Goal: Task Accomplishment & Management: Manage account settings

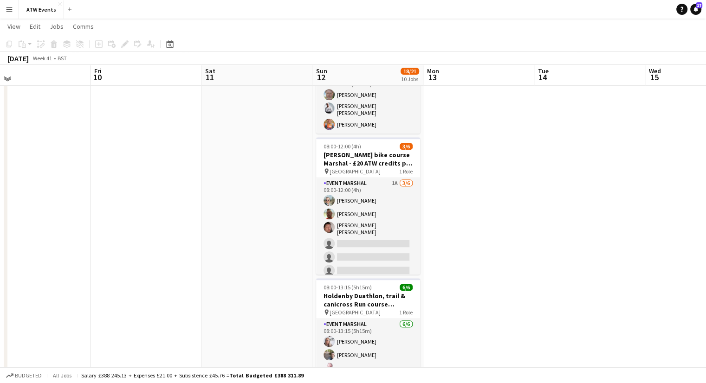
scroll to position [402, 0]
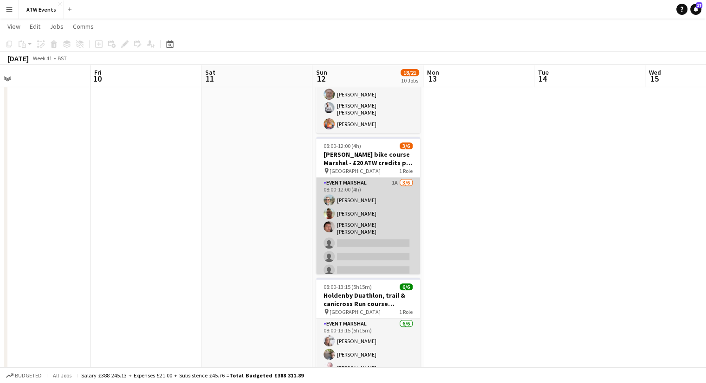
click at [387, 178] on app-card-role "Event Marshal 1A [DATE] 08:00-12:00 (4h) [PERSON_NAME] [PERSON_NAME] [PERSON_NA…" at bounding box center [368, 229] width 104 height 102
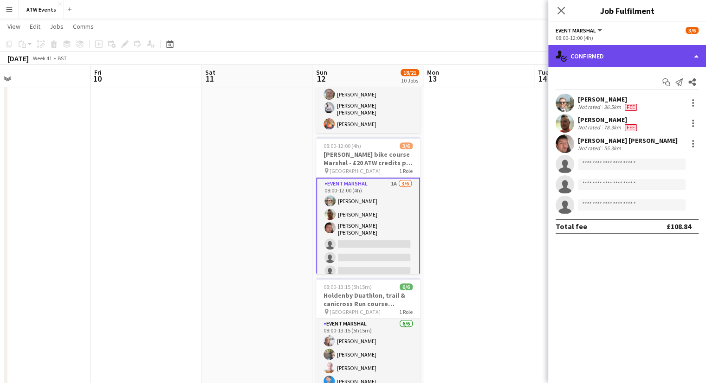
click at [623, 60] on div "single-neutral-actions-check-2 Confirmed" at bounding box center [627, 56] width 158 height 22
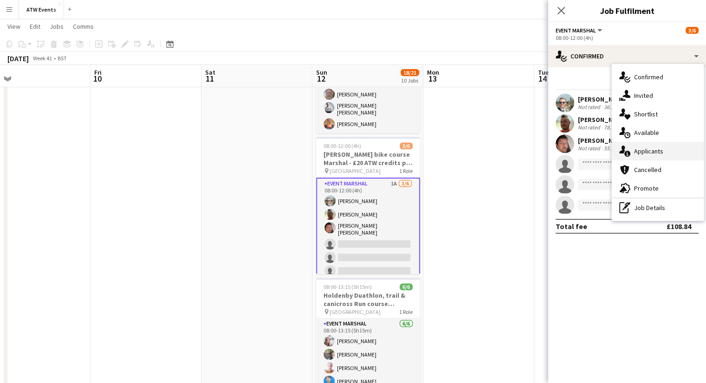
click at [645, 145] on div "single-neutral-actions-information Applicants" at bounding box center [657, 151] width 92 height 19
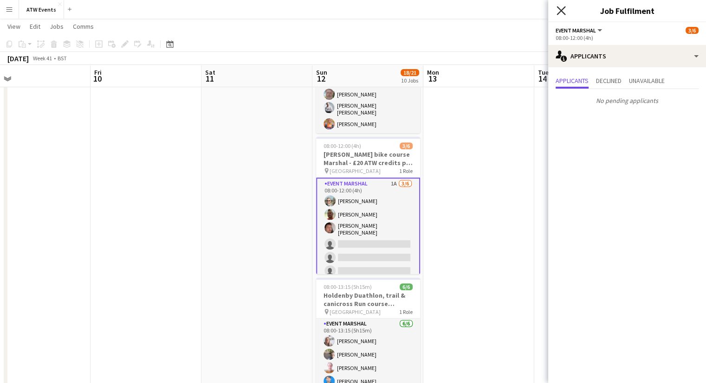
click at [559, 10] on icon at bounding box center [560, 10] width 9 height 9
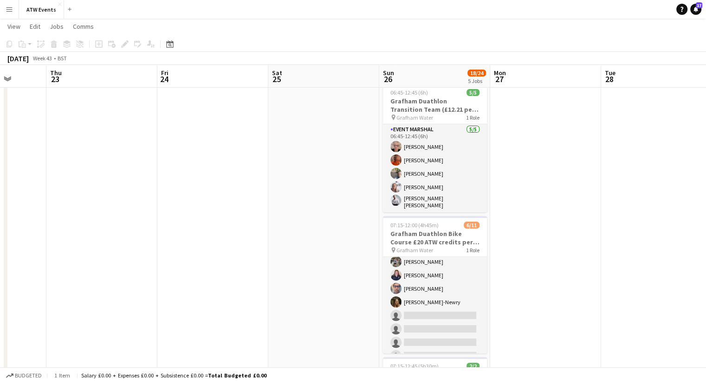
scroll to position [0, 0]
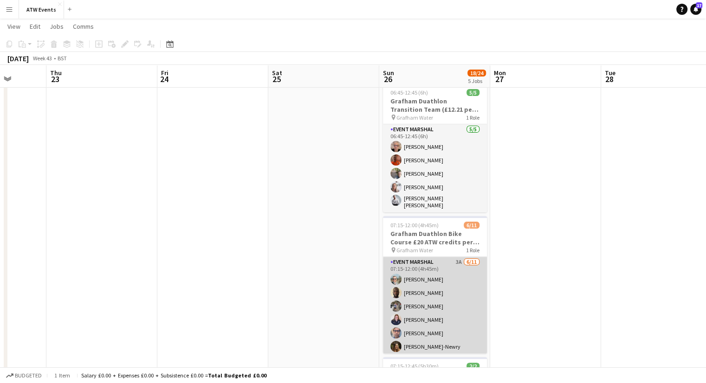
click at [454, 257] on app-card-role "Event Marshal 3A [DATE] 07:15-12:00 (4h45m) [PERSON_NAME] [PERSON_NAME] [PERSON…" at bounding box center [435, 340] width 104 height 166
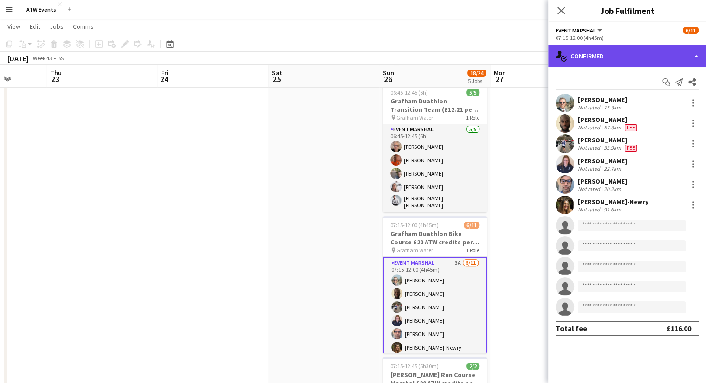
click at [598, 55] on div "single-neutral-actions-check-2 Confirmed" at bounding box center [627, 56] width 158 height 22
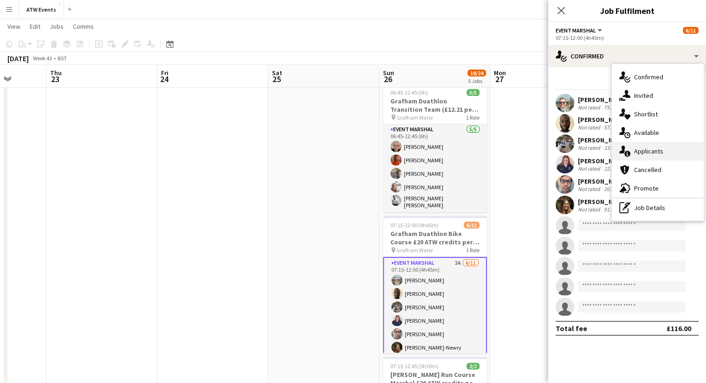
click at [648, 149] on span "Applicants" at bounding box center [648, 151] width 29 height 8
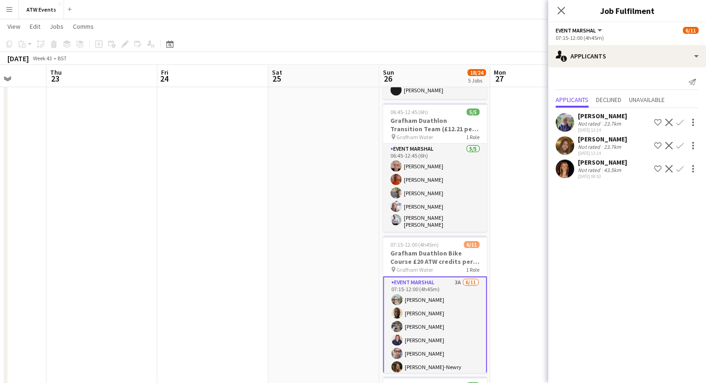
scroll to position [210, 0]
click at [560, 7] on icon "Close pop-in" at bounding box center [560, 10] width 9 height 9
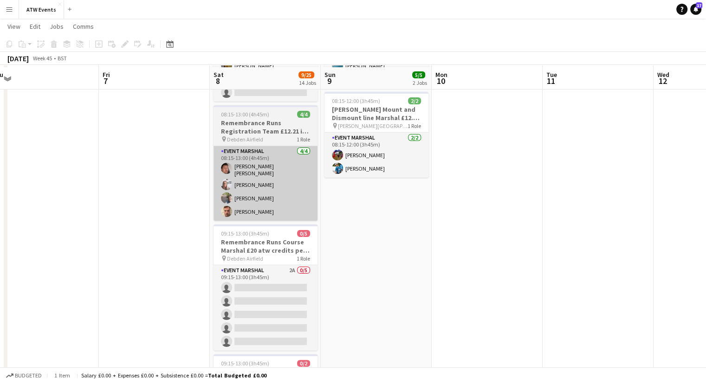
scroll to position [122, 0]
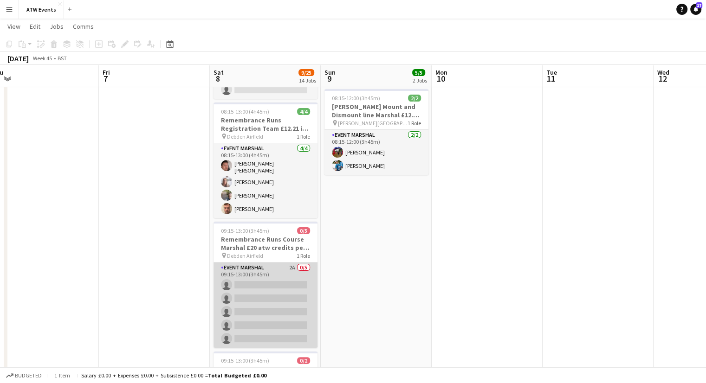
click at [291, 263] on app-card-role "Event Marshal 2A 0/5 09:15-13:00 (3h45m) single-neutral-actions single-neutral-…" at bounding box center [265, 305] width 104 height 85
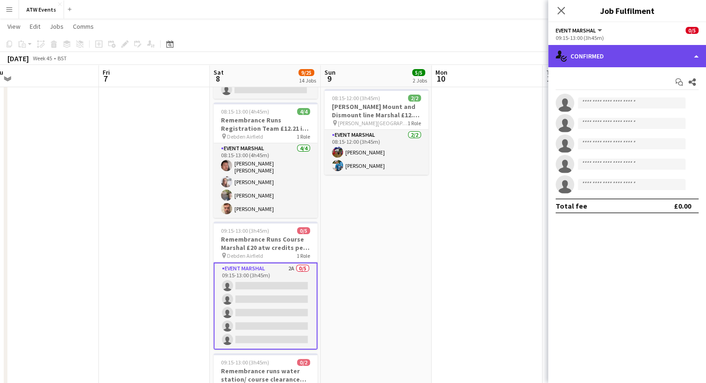
click at [583, 54] on div "single-neutral-actions-check-2 Confirmed" at bounding box center [627, 56] width 158 height 22
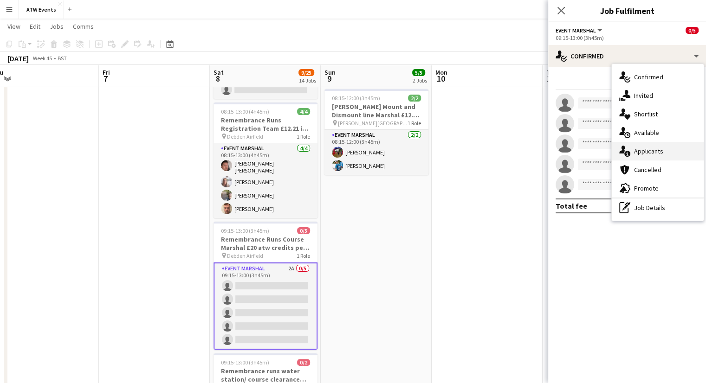
click at [644, 150] on span "Applicants" at bounding box center [648, 151] width 29 height 8
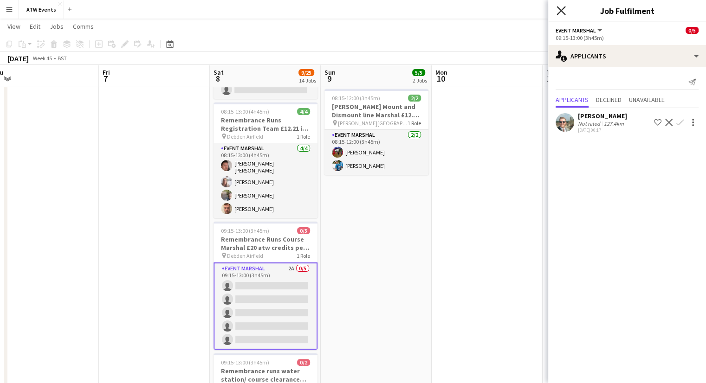
click at [562, 13] on icon "Close pop-in" at bounding box center [560, 10] width 9 height 9
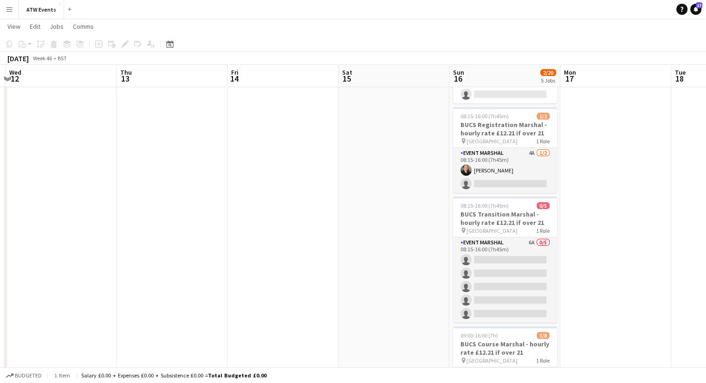
scroll to position [0, 327]
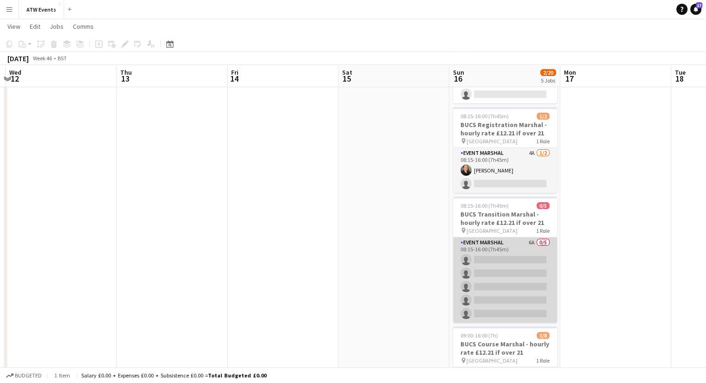
click at [530, 241] on app-card-role "Event Marshal 6A 0/5 08:15-16:00 (7h45m) single-neutral-actions single-neutral-…" at bounding box center [505, 279] width 104 height 85
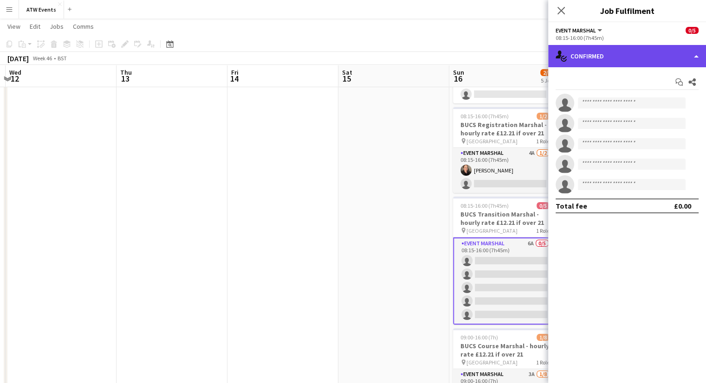
click at [609, 58] on div "single-neutral-actions-check-2 Confirmed" at bounding box center [627, 56] width 158 height 22
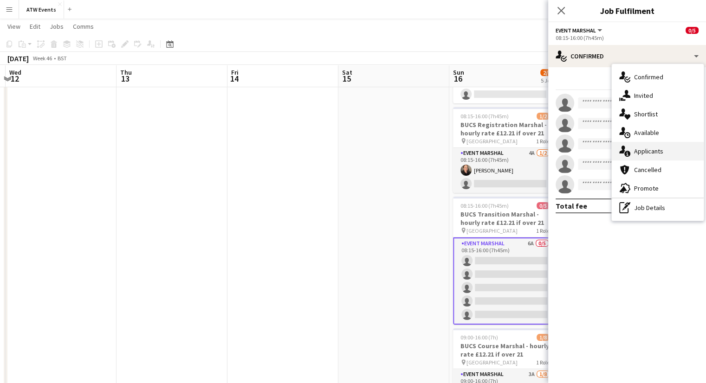
click at [642, 147] on span "Applicants" at bounding box center [648, 151] width 29 height 8
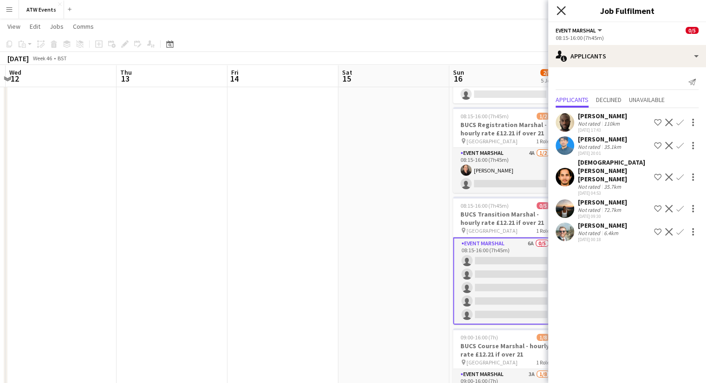
click at [560, 10] on icon "Close pop-in" at bounding box center [560, 10] width 9 height 9
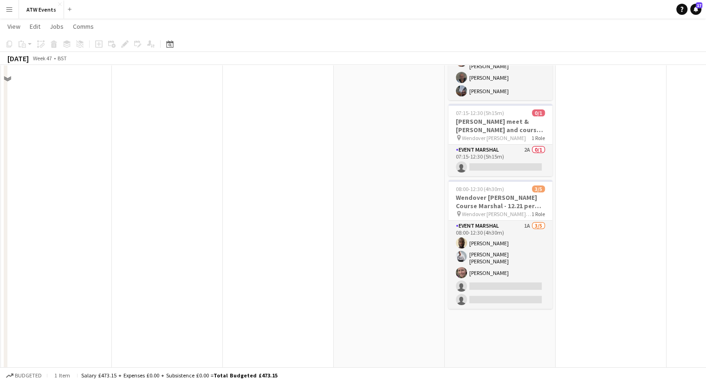
scroll to position [115, 0]
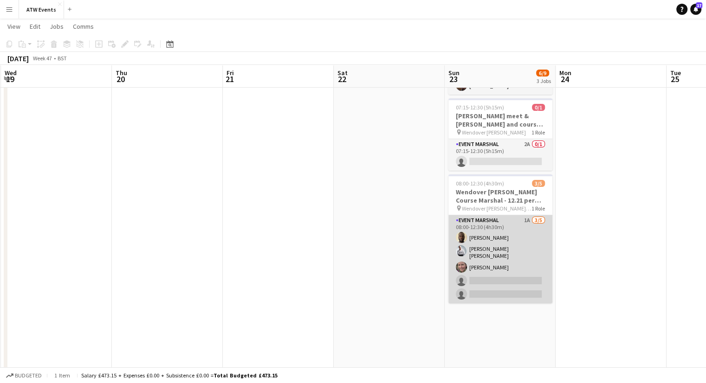
click at [525, 215] on app-card-role "Event Marshal 1A [DATE] 08:00-12:30 (4h30m) [PERSON_NAME] [PERSON_NAME] [PERSON…" at bounding box center [500, 259] width 104 height 88
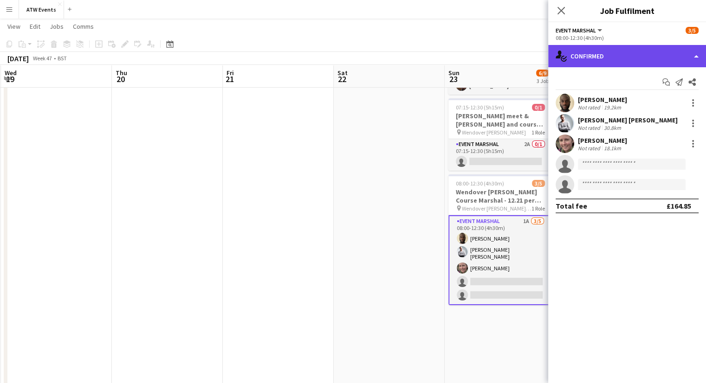
click at [609, 57] on div "single-neutral-actions-check-2 Confirmed" at bounding box center [627, 56] width 158 height 22
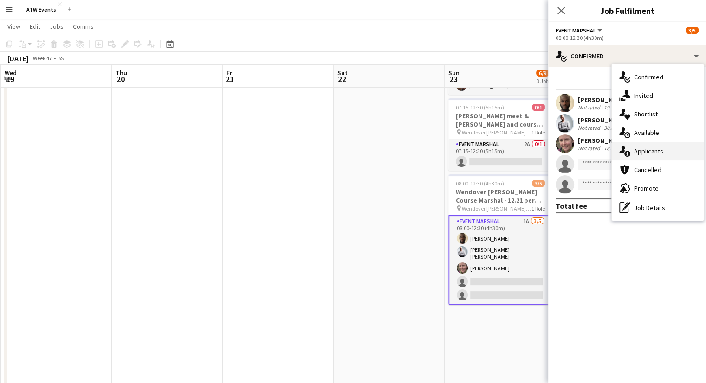
click at [650, 145] on div "single-neutral-actions-information Applicants" at bounding box center [657, 151] width 92 height 19
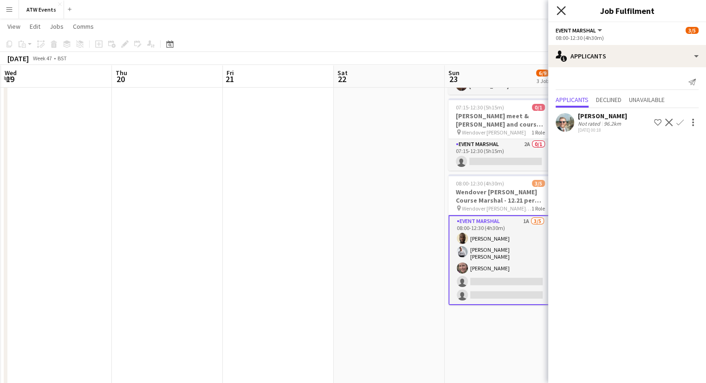
click at [559, 11] on icon "Close pop-in" at bounding box center [560, 10] width 9 height 9
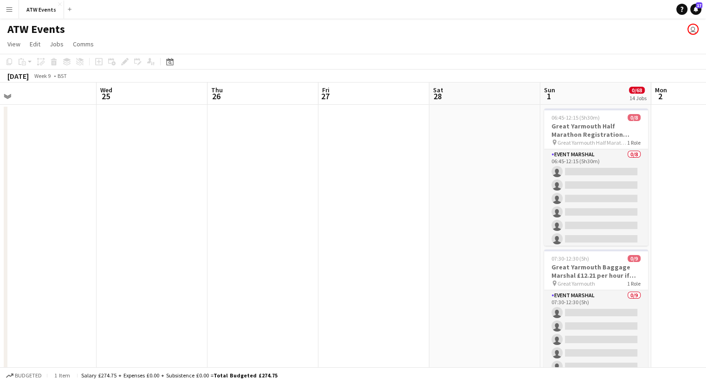
scroll to position [0, 316]
